Goal: Navigation & Orientation: Find specific page/section

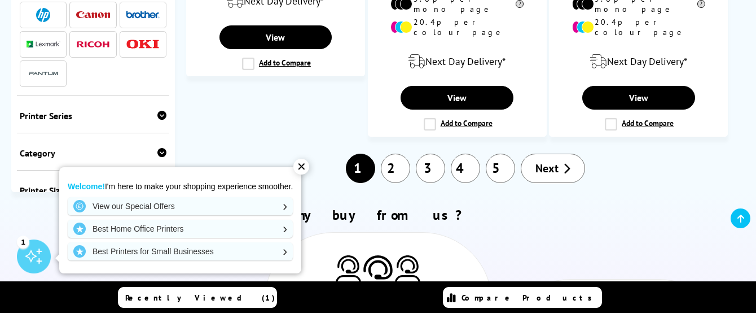
scroll to position [1954, 0]
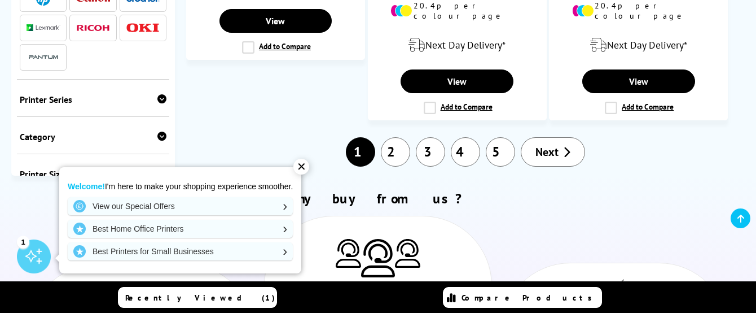
click at [396, 137] on link "2" at bounding box center [395, 151] width 29 height 29
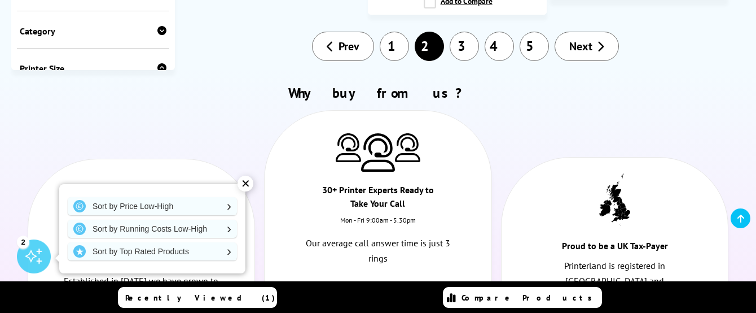
scroll to position [2098, 0]
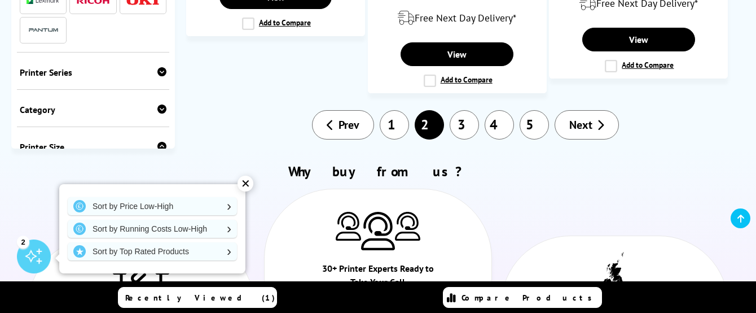
click at [467, 110] on link "3" at bounding box center [464, 124] width 29 height 29
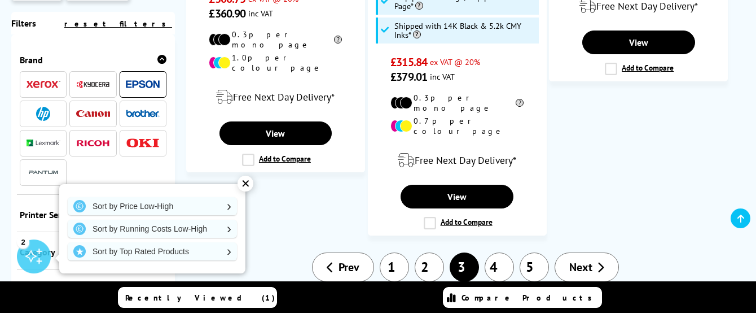
scroll to position [2052, 0]
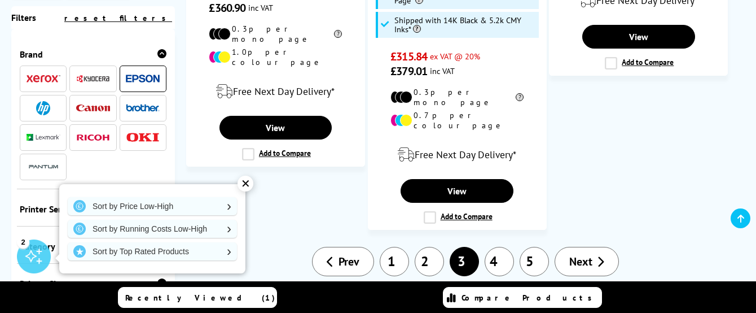
click at [506, 247] on link "4" at bounding box center [499, 261] width 29 height 29
